Goal: Task Accomplishment & Management: Use online tool/utility

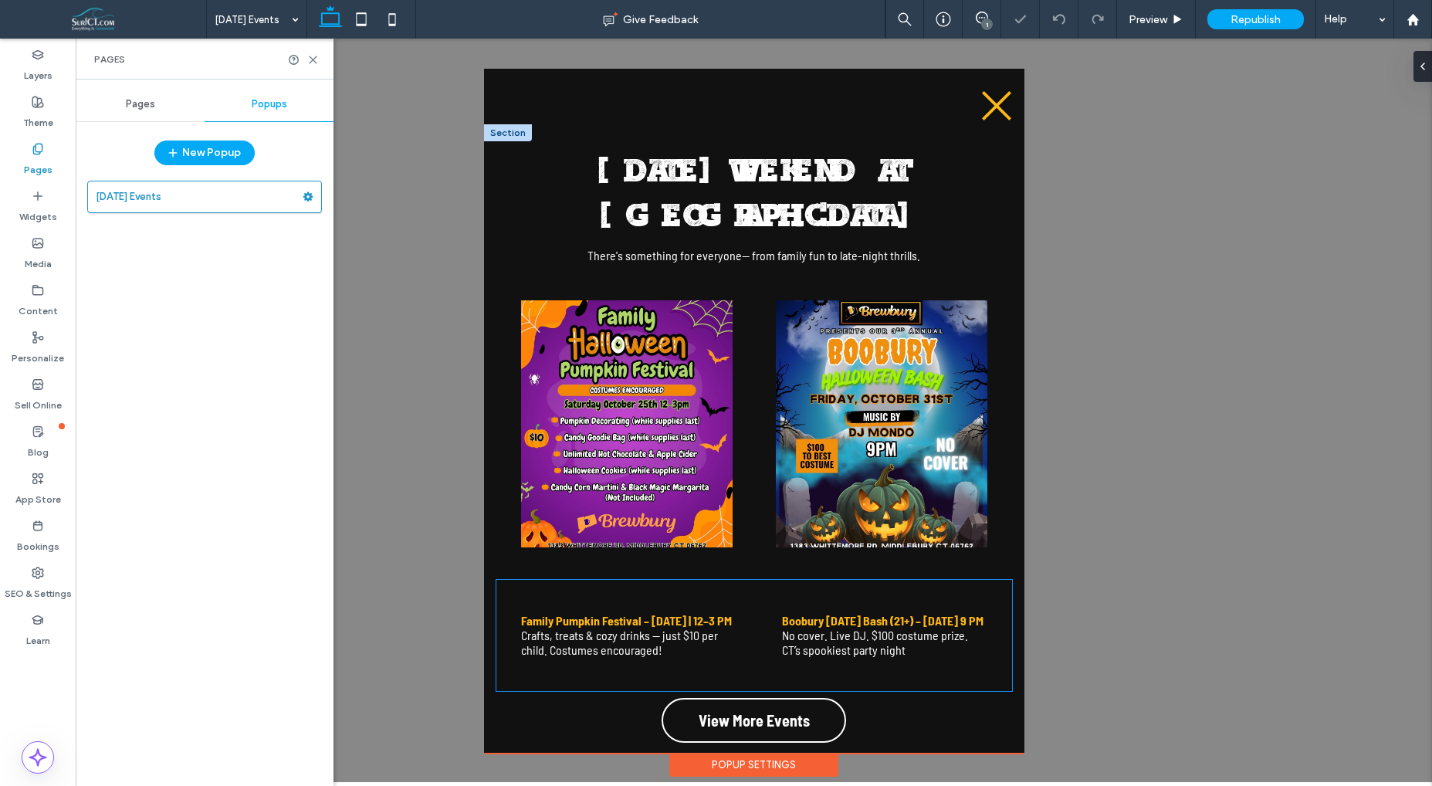
scroll to position [15, 0]
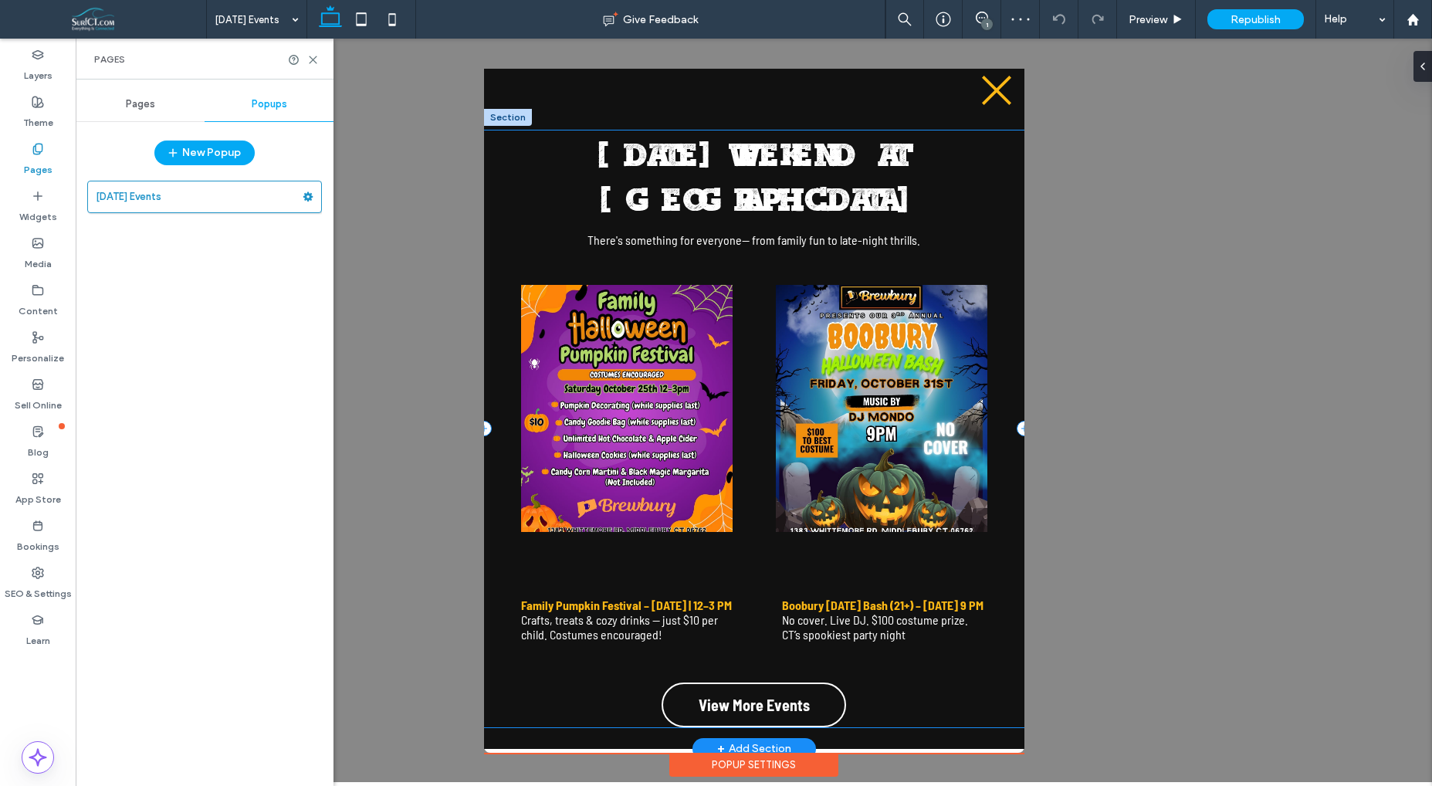
click at [936, 714] on div "[DATE] WEEKEND AT [GEOGRAPHIC_DATA] There 's something for everyone-- from fami…" at bounding box center [754, 428] width 540 height 597
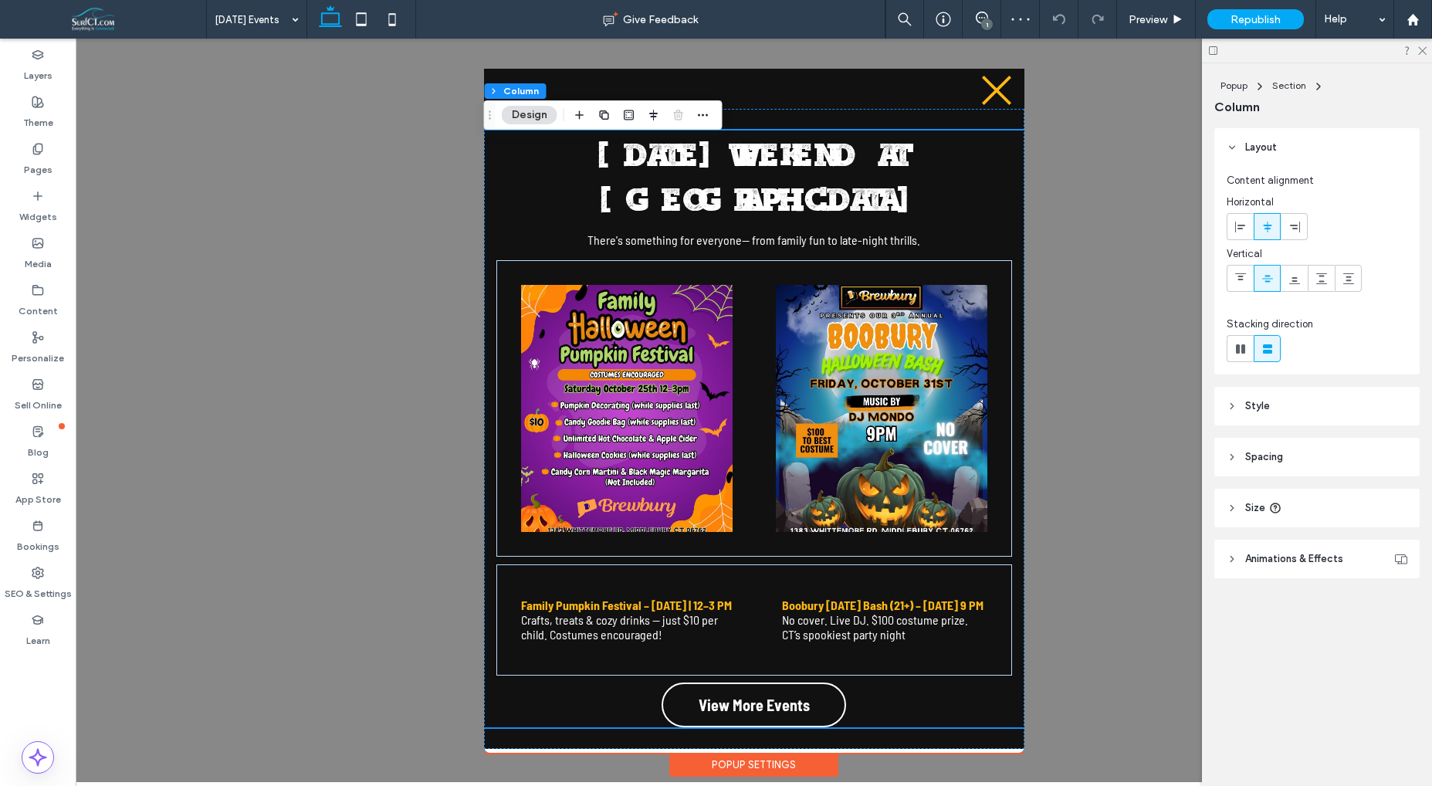
click at [932, 745] on div ".st0-1091118977{fill-rule:evenodd;clip-rule:evenodd;} [DATE] WEEKEND AT [GEOGRA…" at bounding box center [754, 411] width 540 height 684
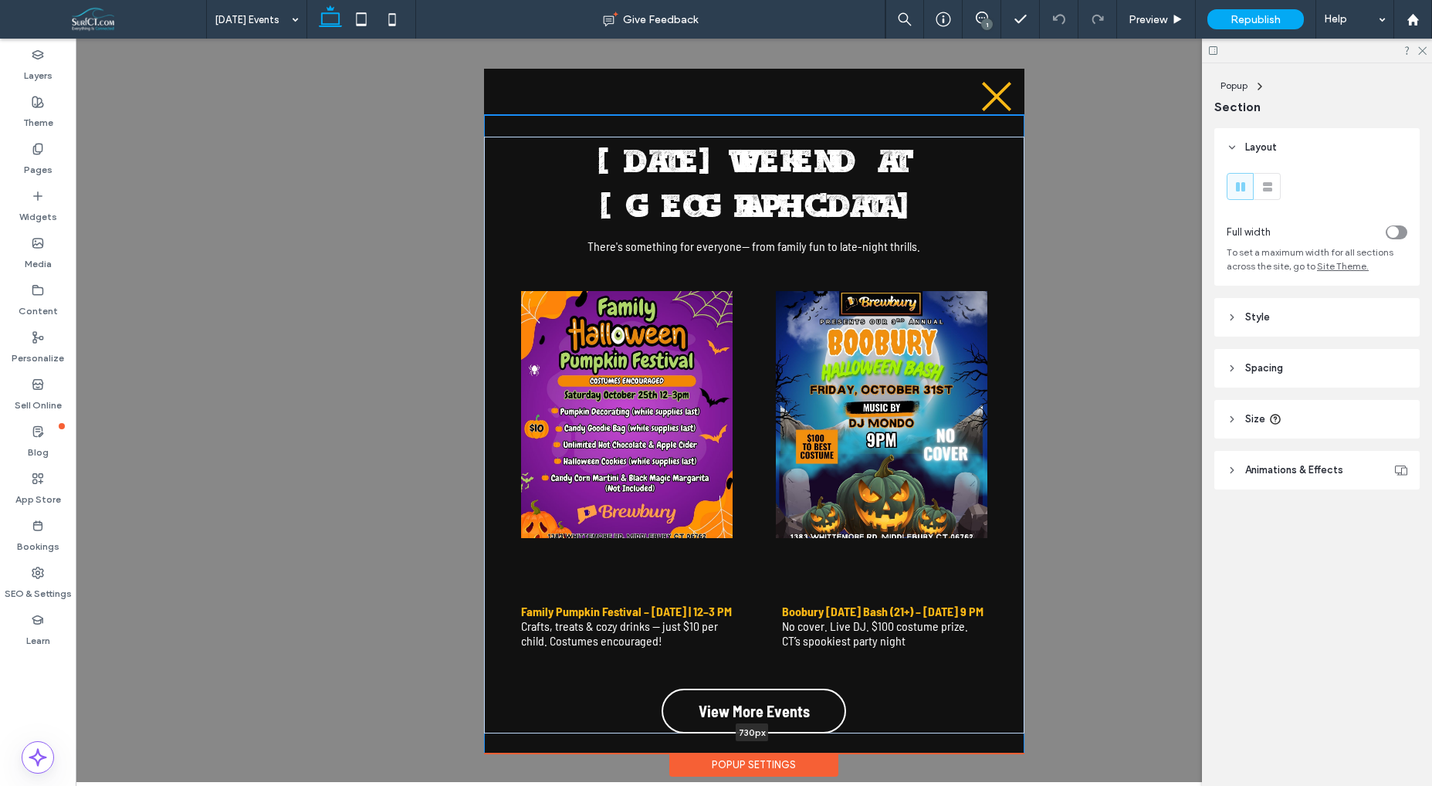
drag, startPoint x: 828, startPoint y: 740, endPoint x: 829, endPoint y: 669, distance: 71.0
click at [829, 669] on div "[DATE] WEEKEND AT [GEOGRAPHIC_DATA] There 's something for everyone-- from fami…" at bounding box center [754, 435] width 540 height 640
type input "***"
drag, startPoint x: 835, startPoint y: 740, endPoint x: 837, endPoint y: 723, distance: 16.3
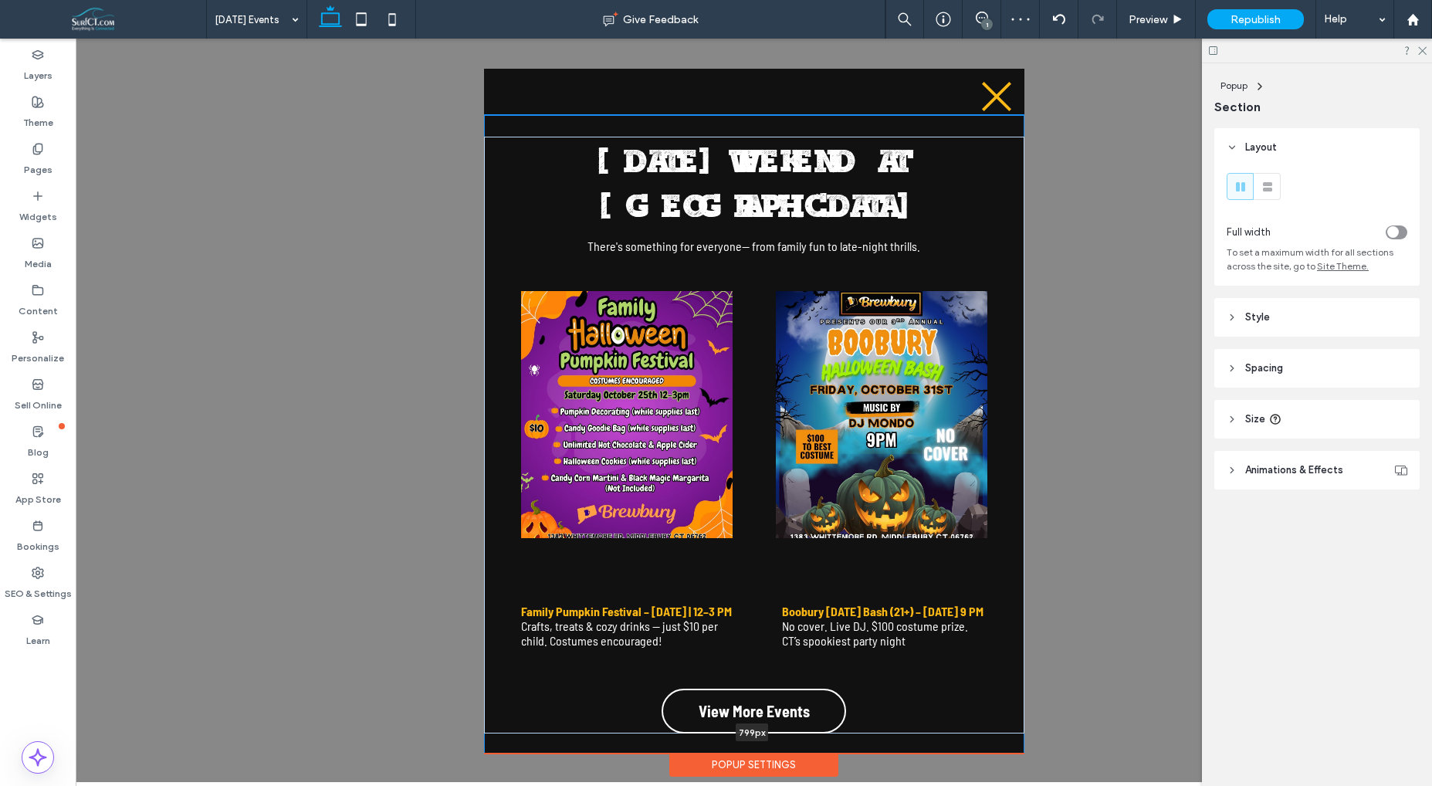
click at [837, 723] on div "[DATE] WEEKEND AT [GEOGRAPHIC_DATA] There 's something for everyone-- from fami…" at bounding box center [754, 435] width 540 height 640
type input "***"
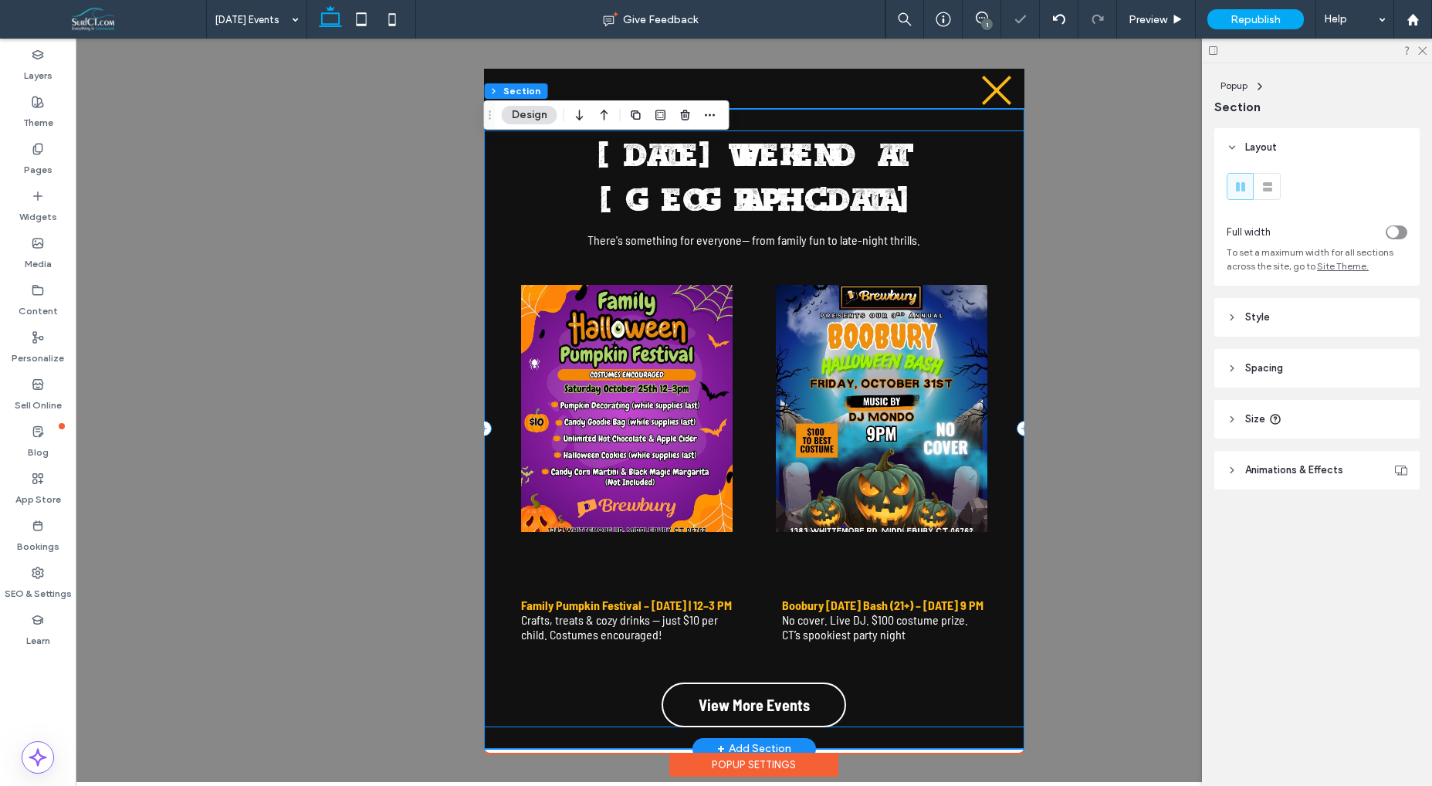
scroll to position [0, 0]
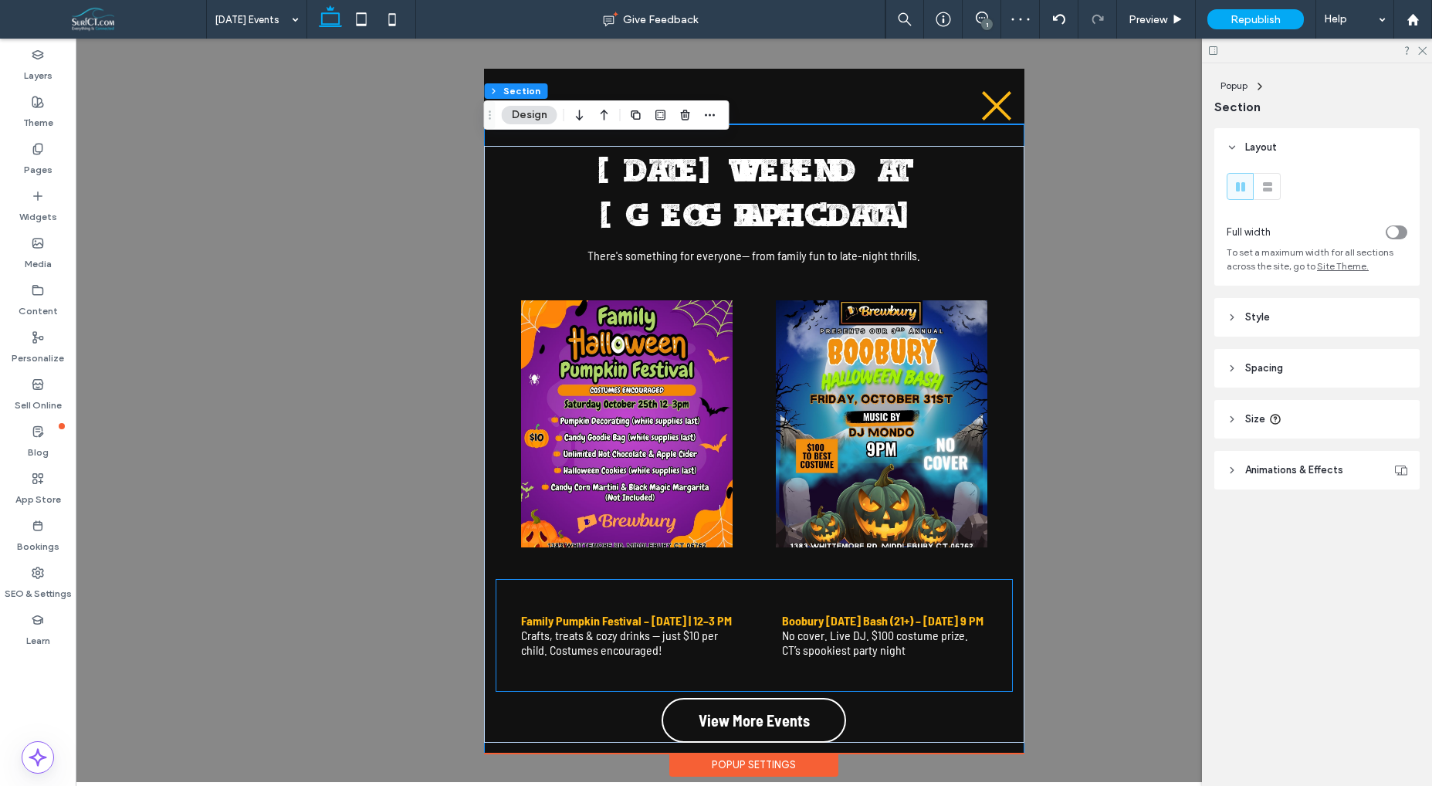
click at [783, 592] on div "Boobury [DATE] Bash (21+) – [DATE] 9 PM No cover. Live DJ. $100 costume prize. …" at bounding box center [884, 635] width 229 height 86
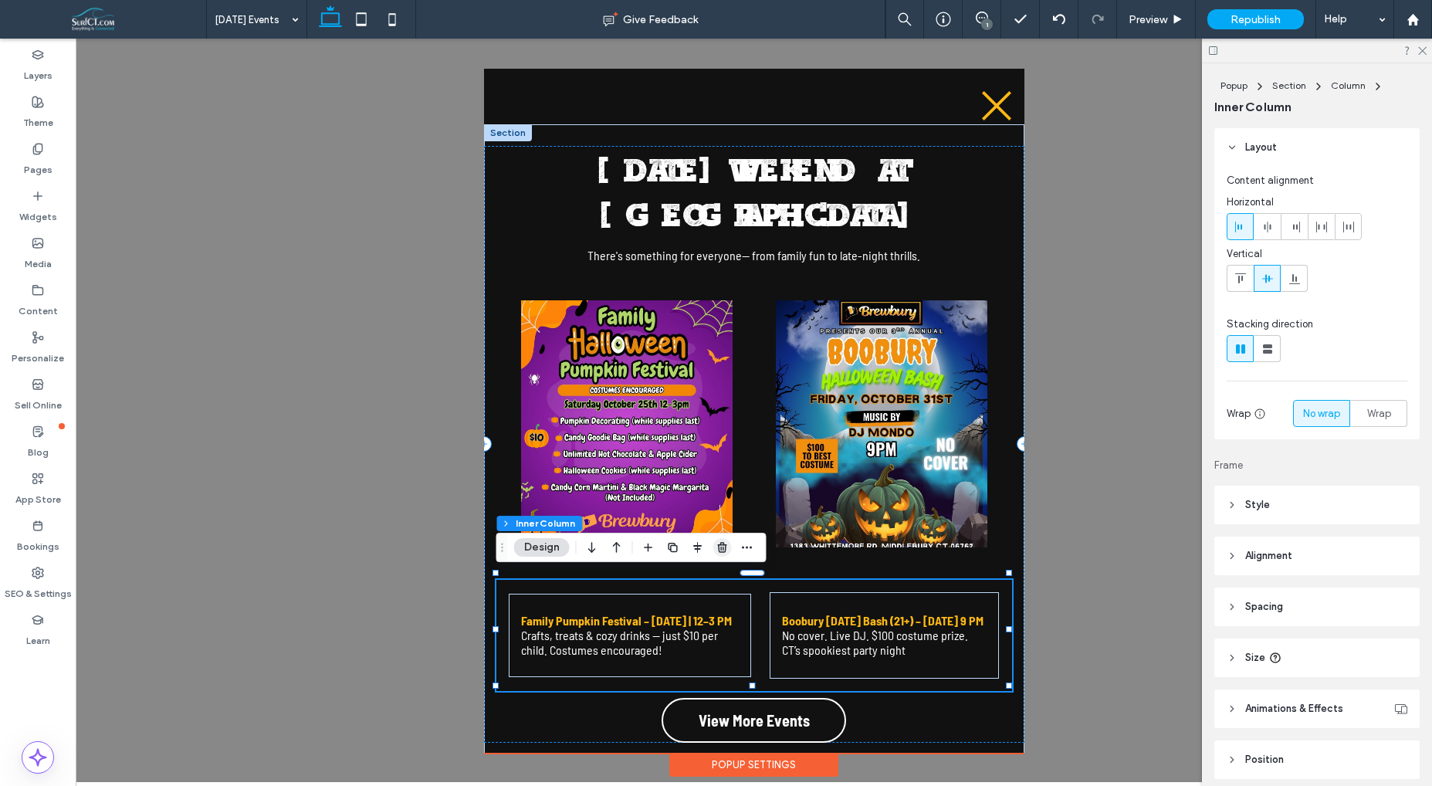
click at [722, 550] on icon "button" at bounding box center [723, 547] width 12 height 12
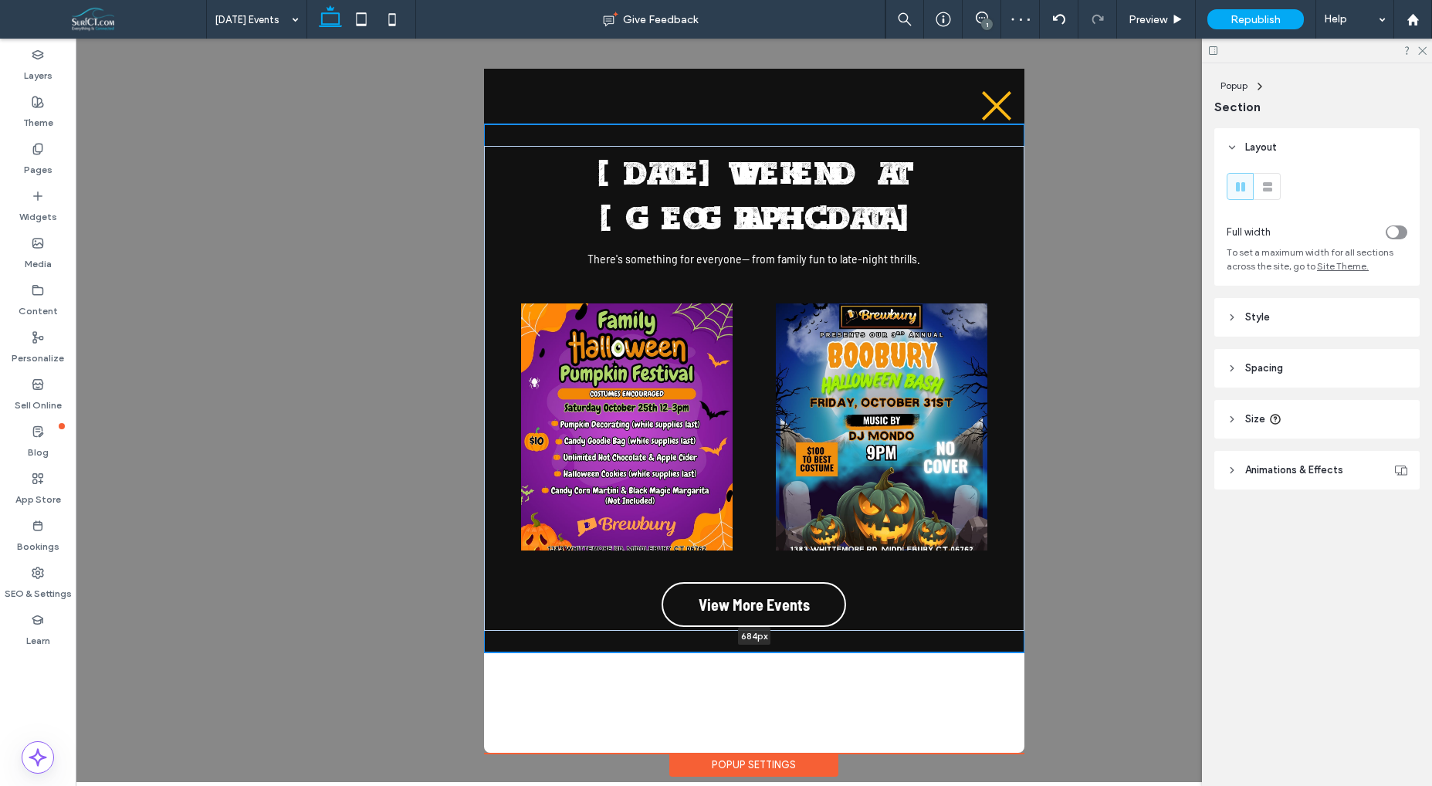
drag, startPoint x: 854, startPoint y: 739, endPoint x: 857, endPoint y: 678, distance: 61.1
click at [853, 651] on div at bounding box center [754, 653] width 540 height 8
type input "***"
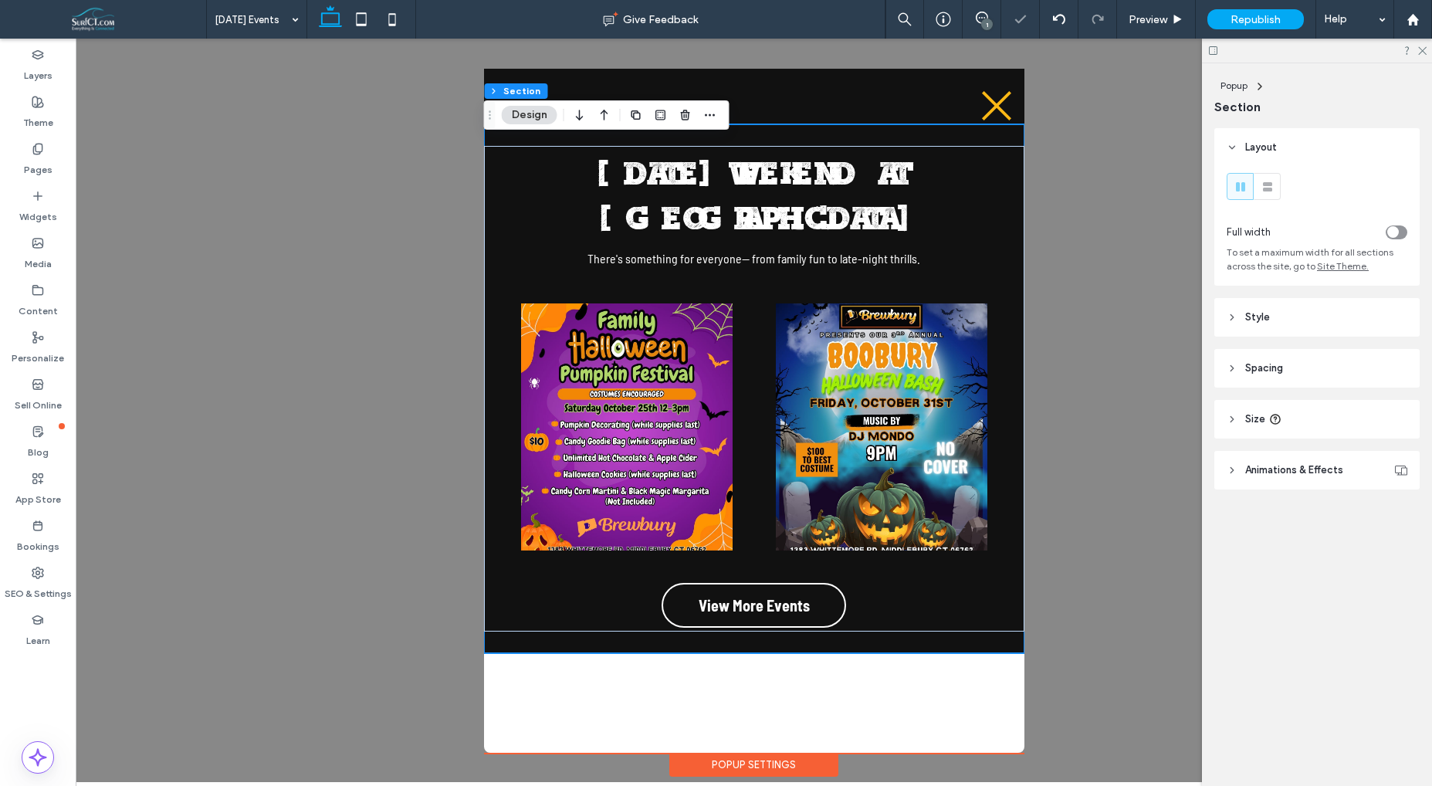
click at [754, 754] on div "Popup Settings" at bounding box center [753, 765] width 169 height 24
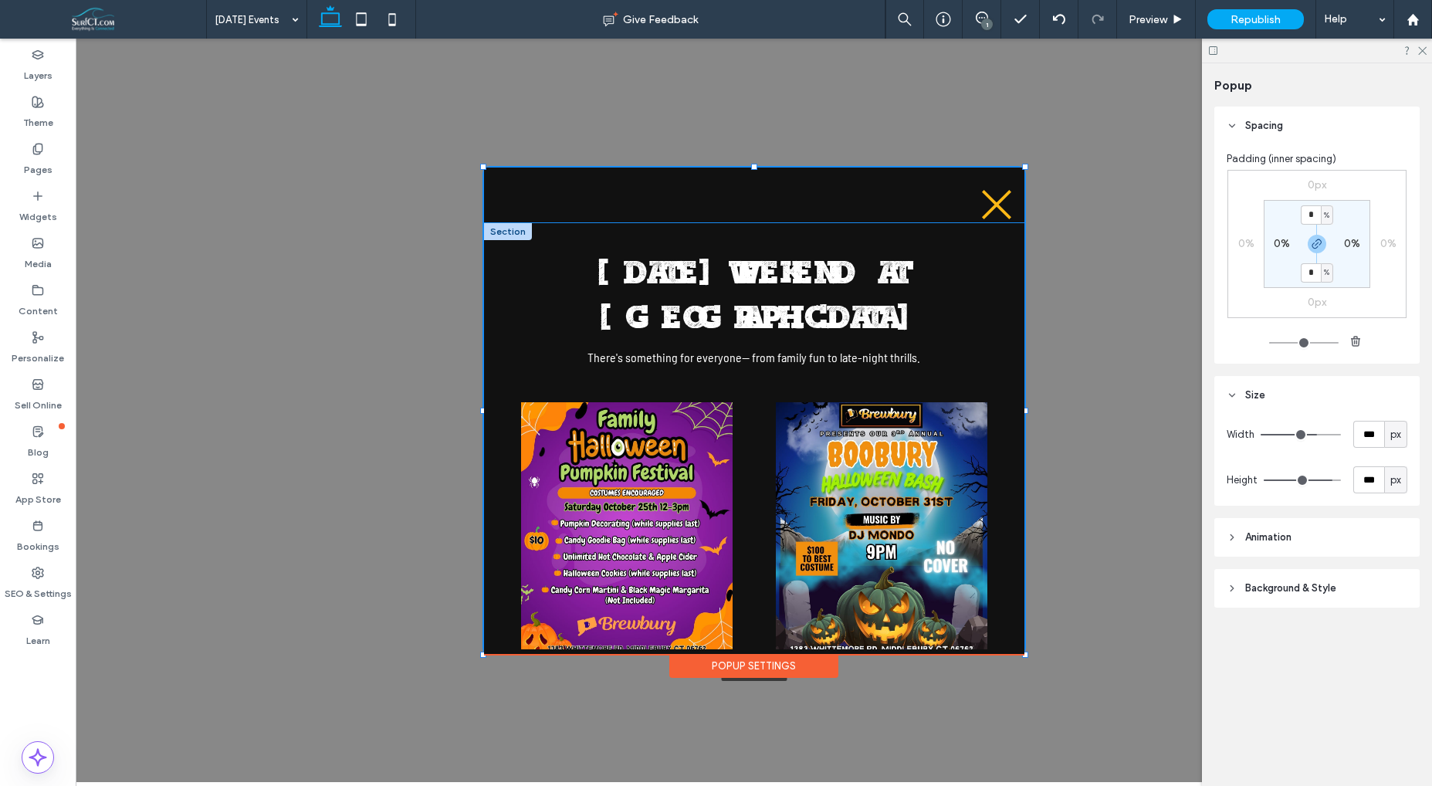
drag, startPoint x: 754, startPoint y: 750, endPoint x: 757, endPoint y: 652, distance: 98.9
click at [757, 652] on div ".st0-1091118977{fill-rule:evenodd;clip-rule:evenodd;} [DATE] WEEKEND AT [GEOGRA…" at bounding box center [754, 411] width 1357 height 744
type input "***"
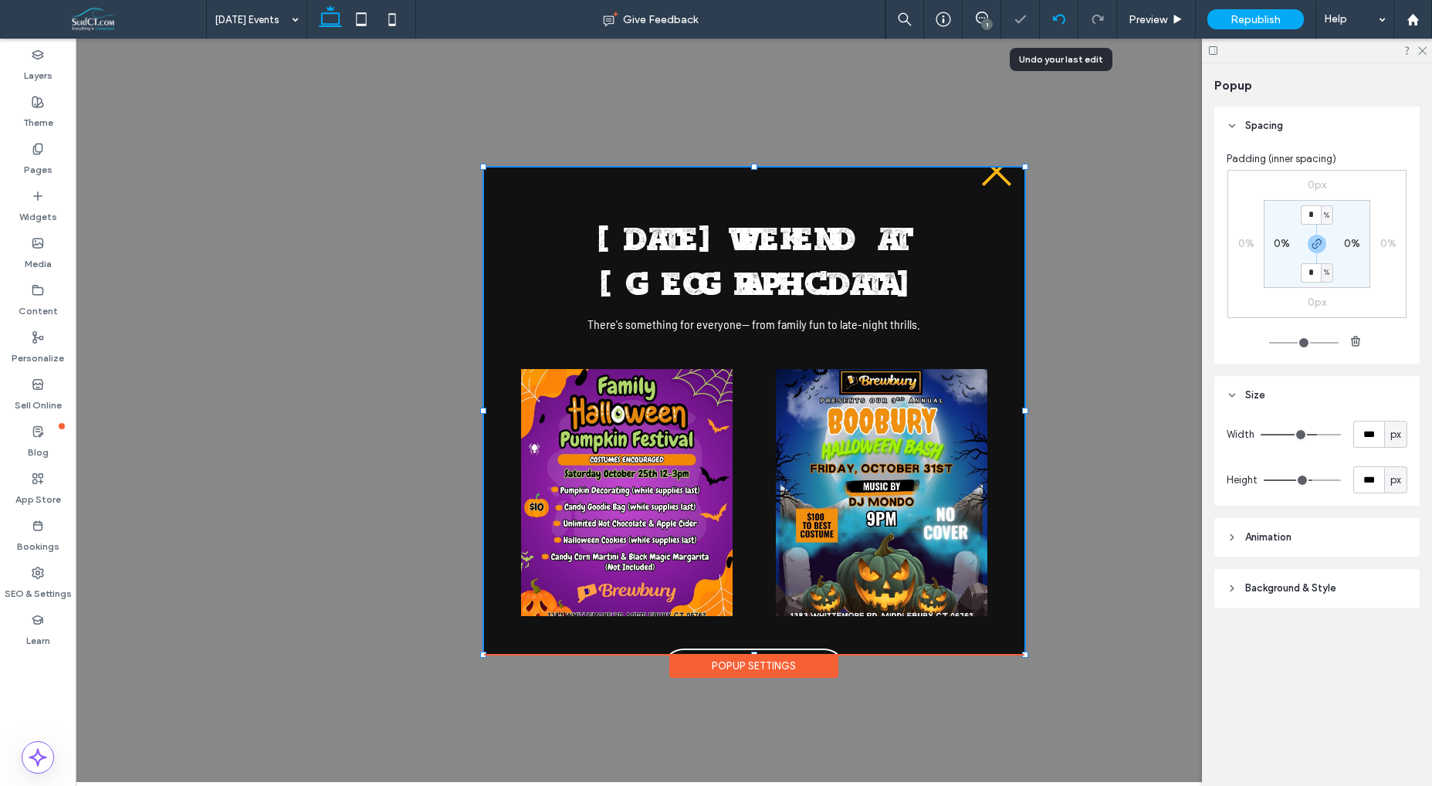
click at [1062, 20] on icon at bounding box center [1059, 19] width 12 height 12
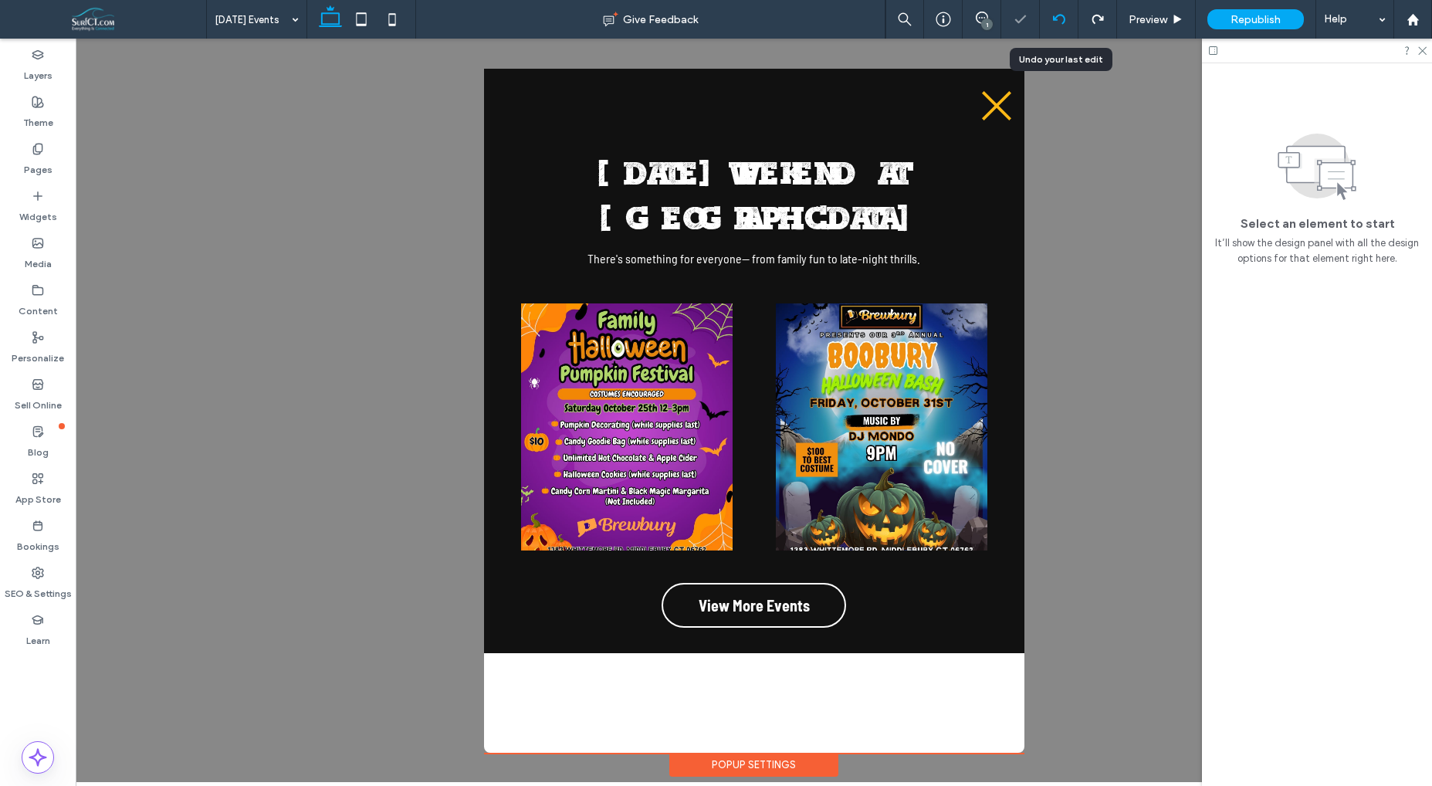
scroll to position [0, 0]
click at [1062, 20] on icon at bounding box center [1059, 19] width 12 height 12
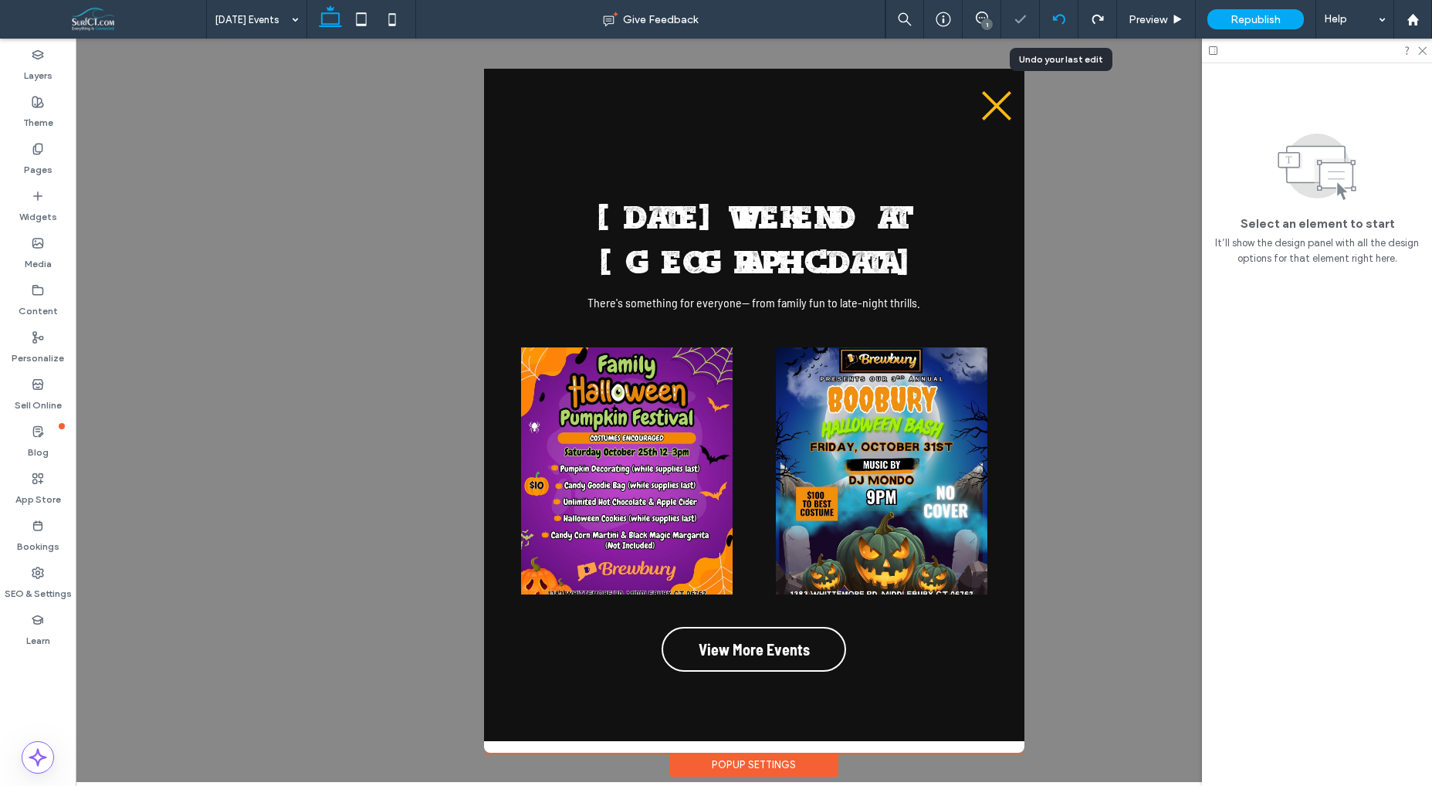
click at [1062, 20] on icon at bounding box center [1059, 19] width 12 height 12
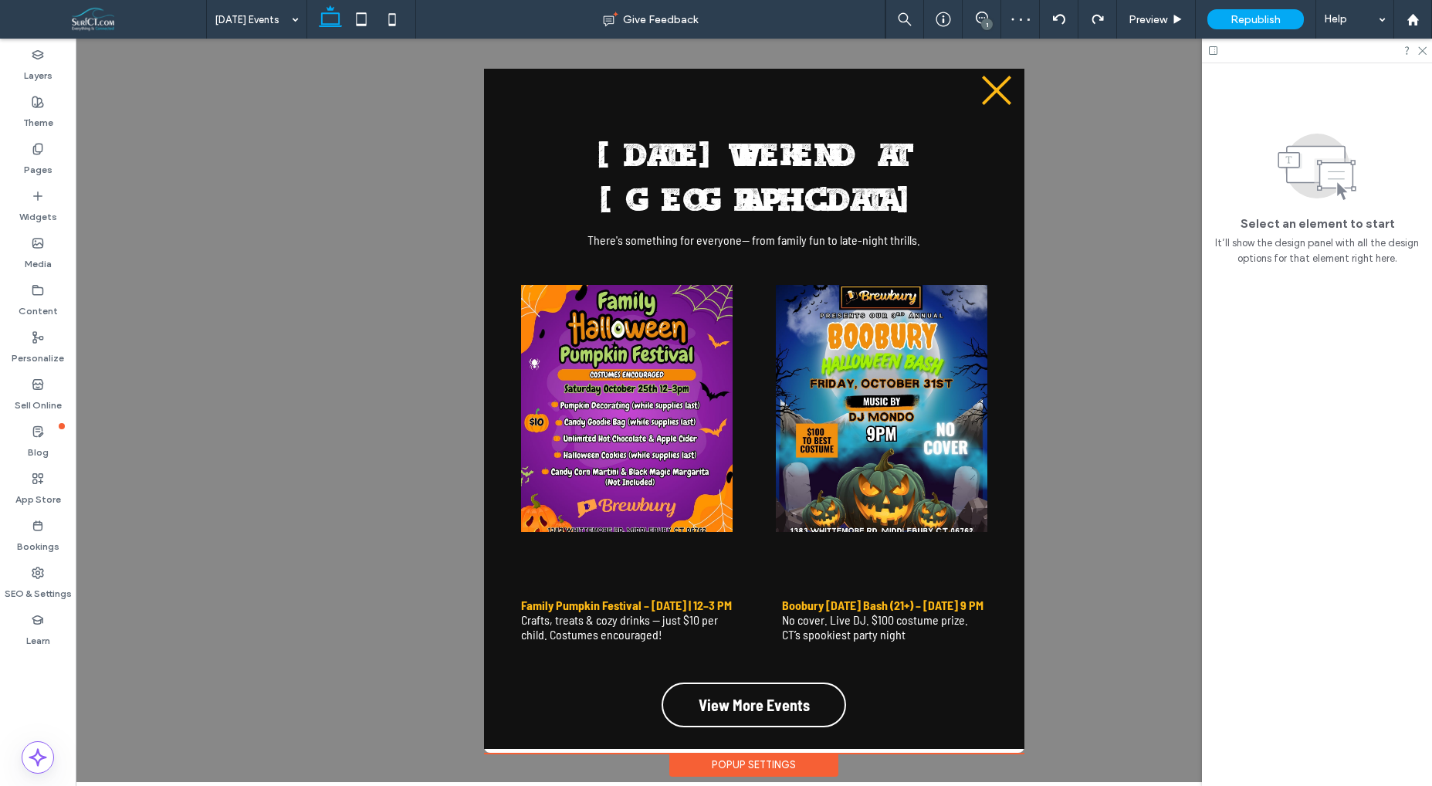
scroll to position [0, 1]
click at [757, 757] on div "Popup Settings" at bounding box center [753, 765] width 169 height 24
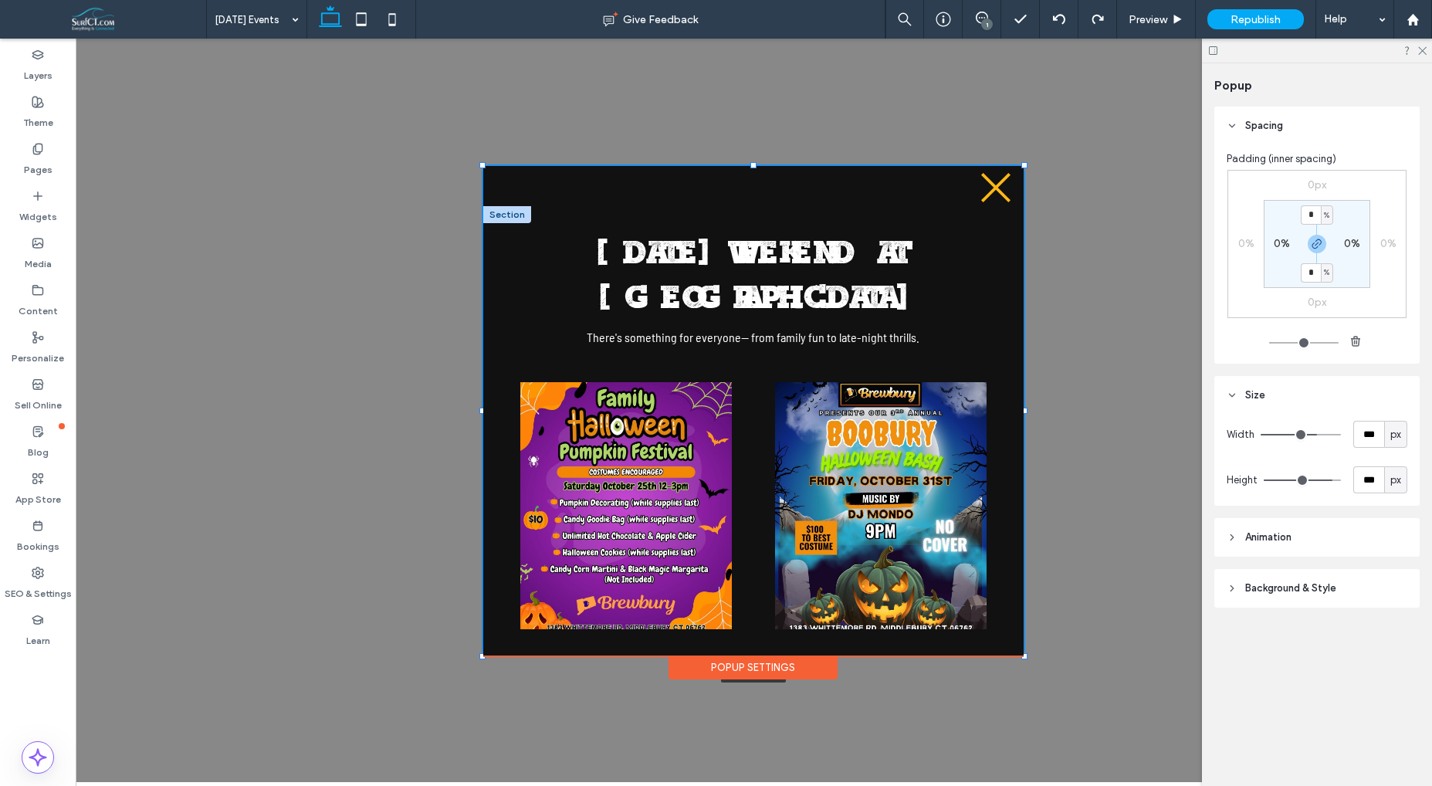
drag, startPoint x: 754, startPoint y: 750, endPoint x: 759, endPoint y: 653, distance: 97.4
click at [759, 653] on div ".st0-1091118977{fill-rule:evenodd;clip-rule:evenodd;} [DATE] WEEKEND AT [GEOGRA…" at bounding box center [753, 411] width 1357 height 744
type input "***"
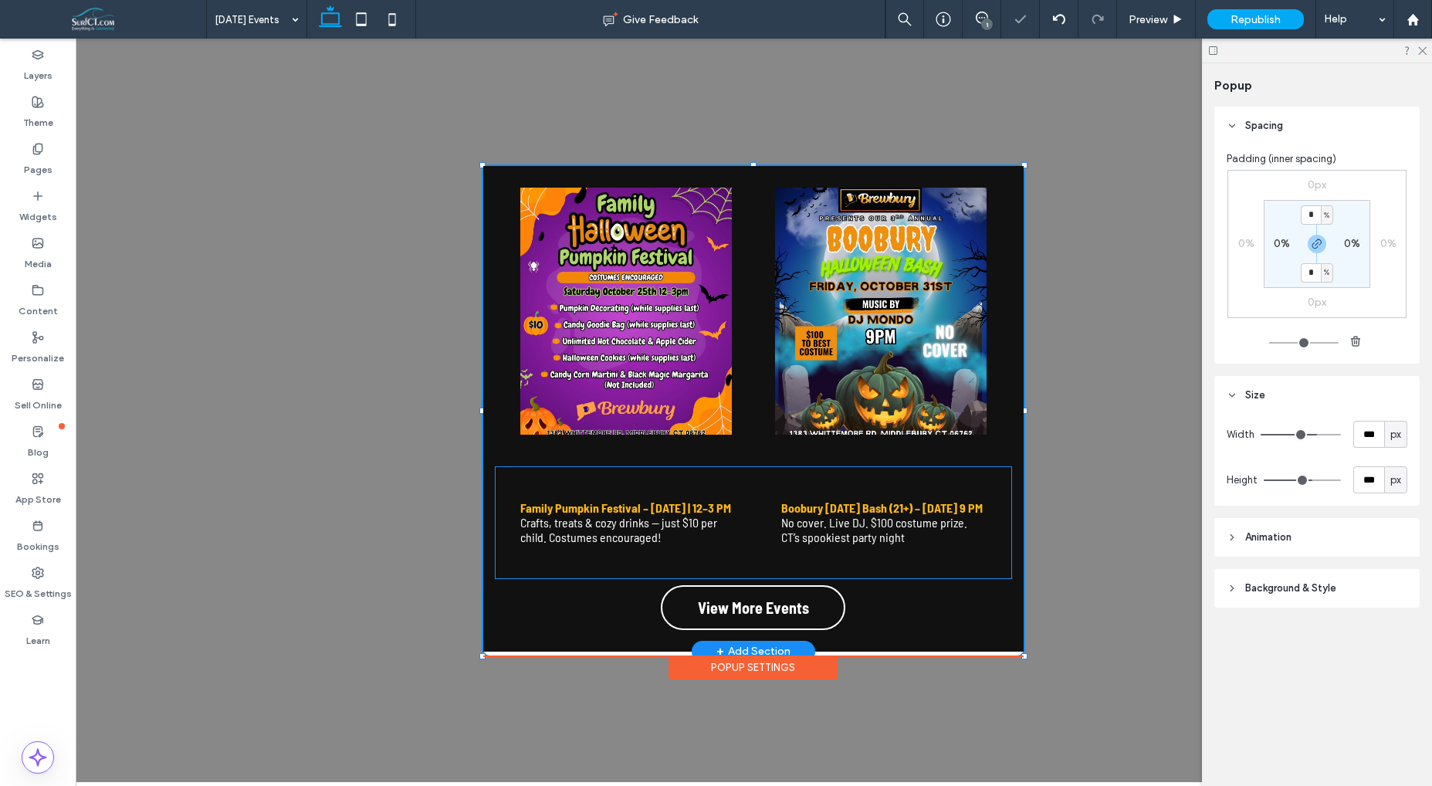
scroll to position [0, 0]
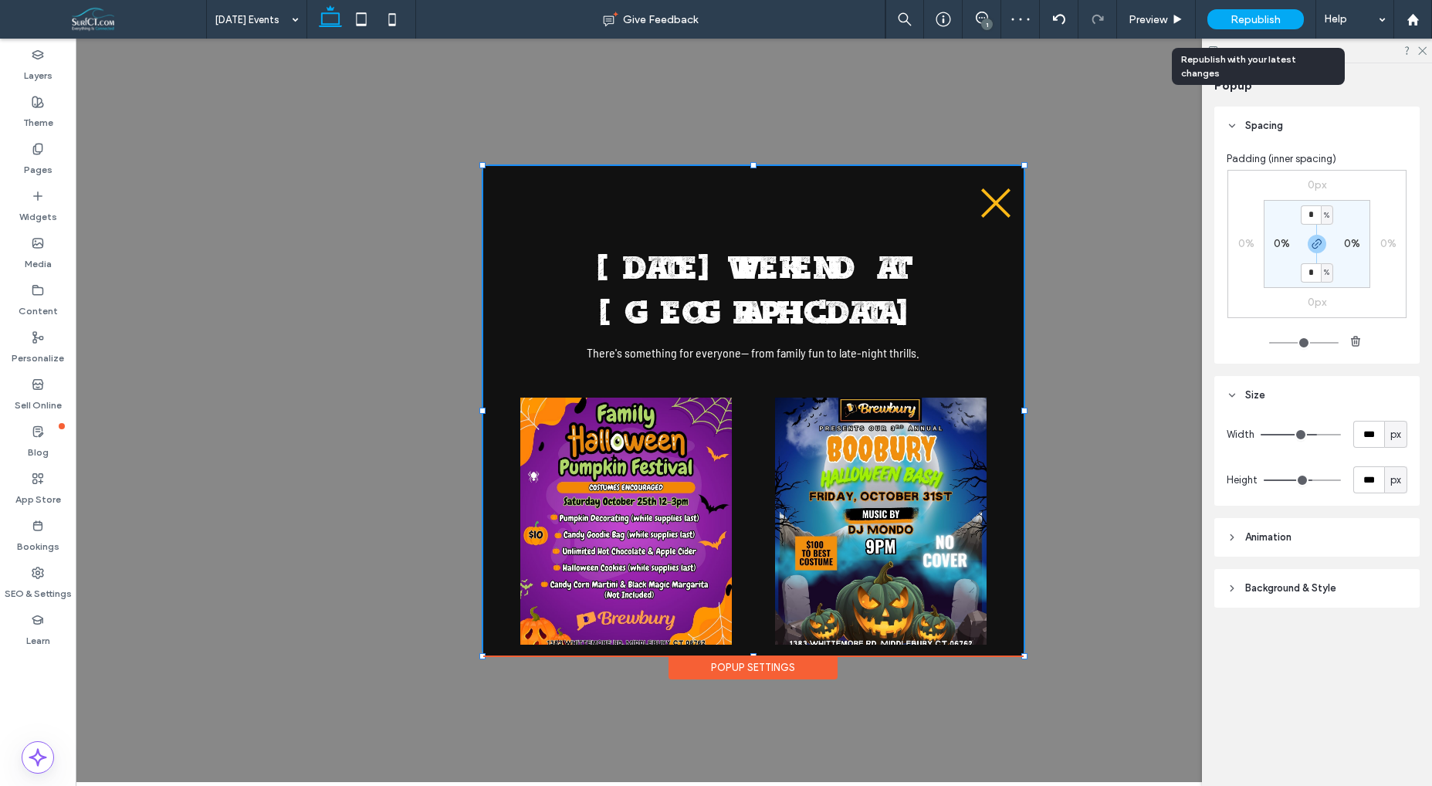
click at [1277, 25] on span "Republish" at bounding box center [1256, 19] width 50 height 13
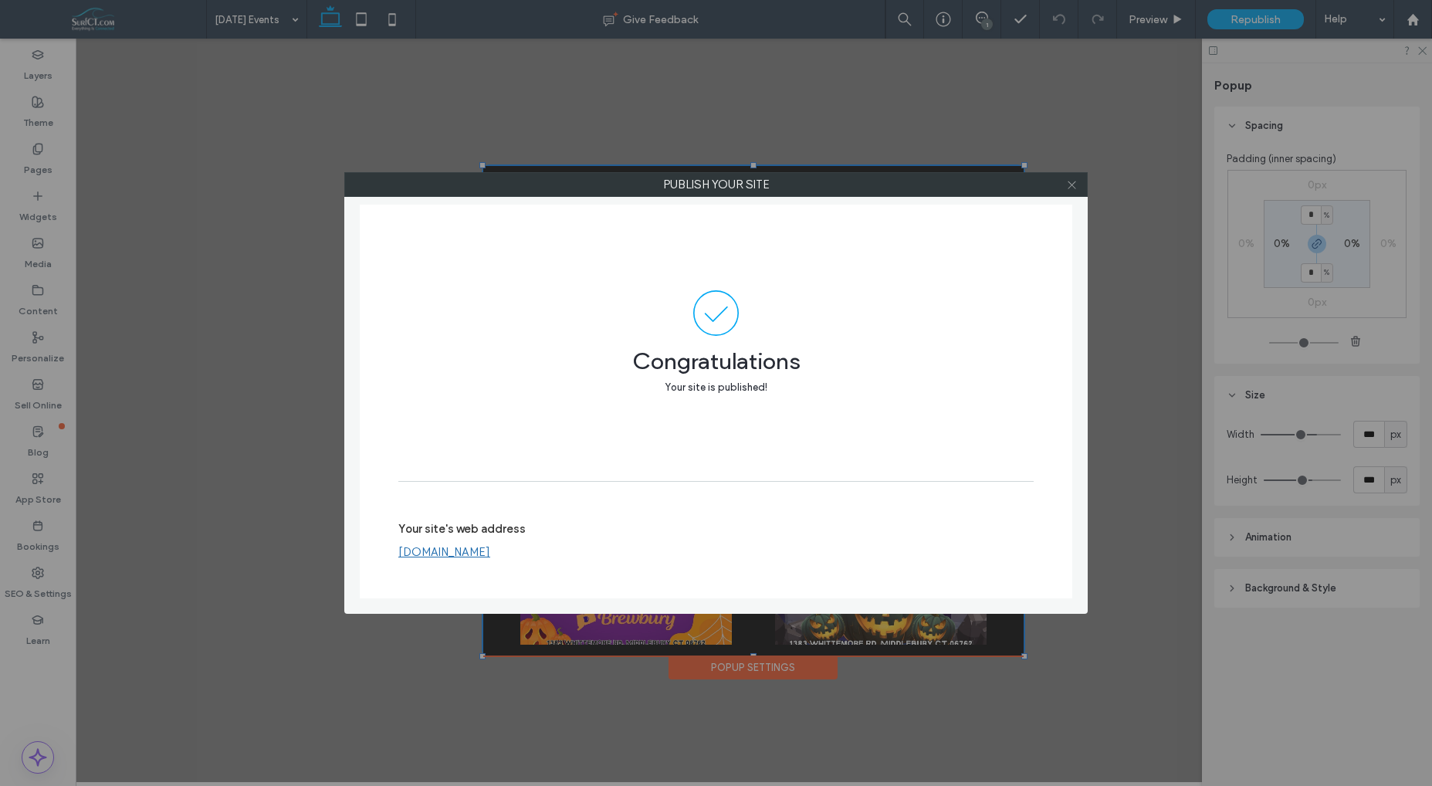
click at [1077, 187] on icon at bounding box center [1072, 185] width 12 height 12
